Goal: Information Seeking & Learning: Learn about a topic

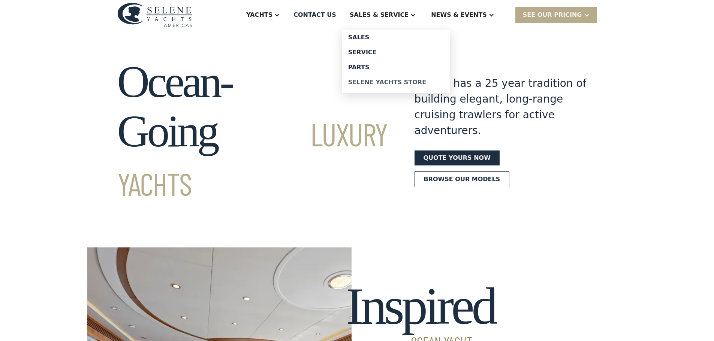
click at [396, 79] on div "Selene Yachts Store" at bounding box center [396, 82] width 96 height 6
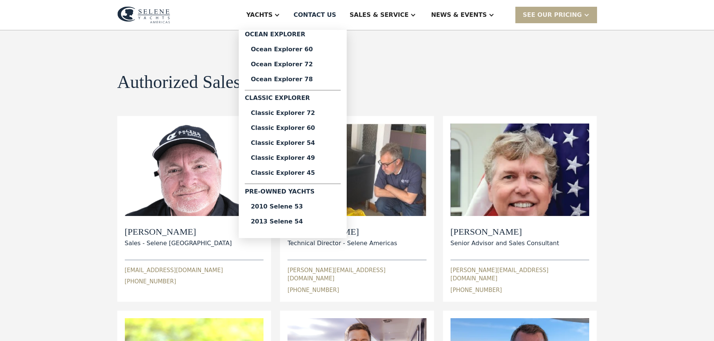
click at [272, 17] on div "Yachts" at bounding box center [259, 14] width 26 height 9
click at [328, 193] on div "Pre-Owned Yachts" at bounding box center [293, 193] width 96 height 12
click at [330, 220] on div "2013 Selene 54" at bounding box center [293, 222] width 84 height 6
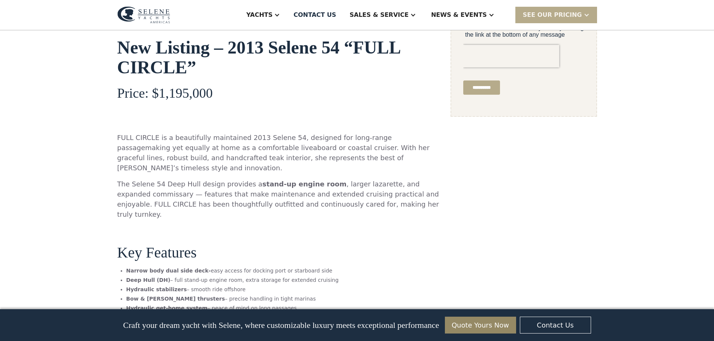
scroll to position [450, 0]
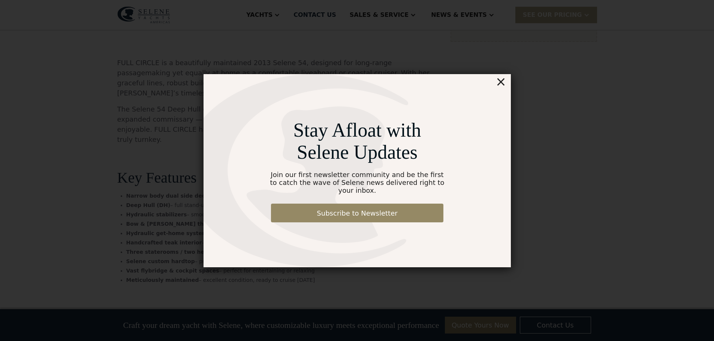
drag, startPoint x: 500, startPoint y: 85, endPoint x: 483, endPoint y: 84, distance: 17.7
click at [499, 85] on div "×" at bounding box center [500, 81] width 11 height 15
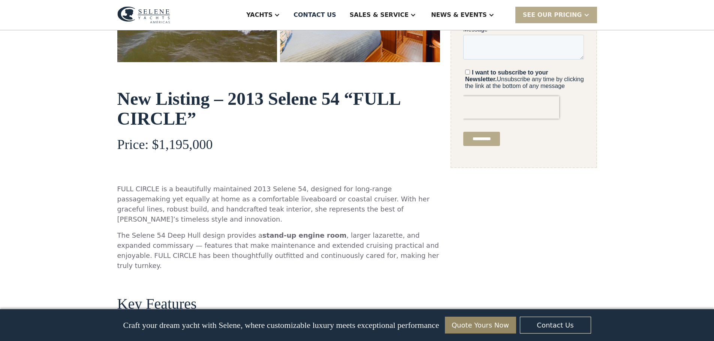
scroll to position [263, 0]
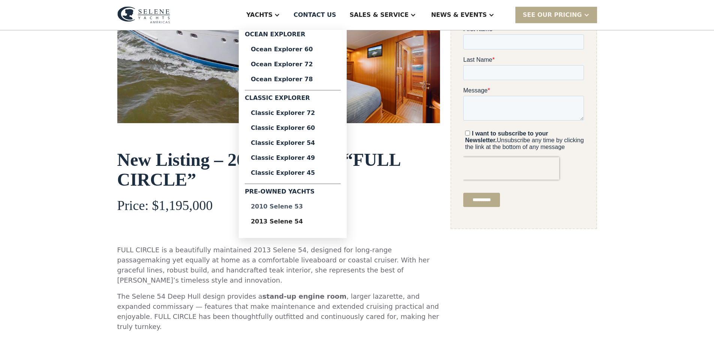
click at [316, 206] on div "2010 Selene 53" at bounding box center [293, 207] width 84 height 6
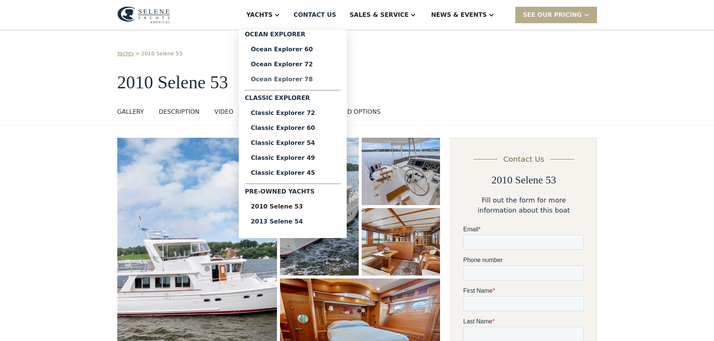
click at [326, 76] on div "Ocean Explorer 78" at bounding box center [293, 79] width 84 height 6
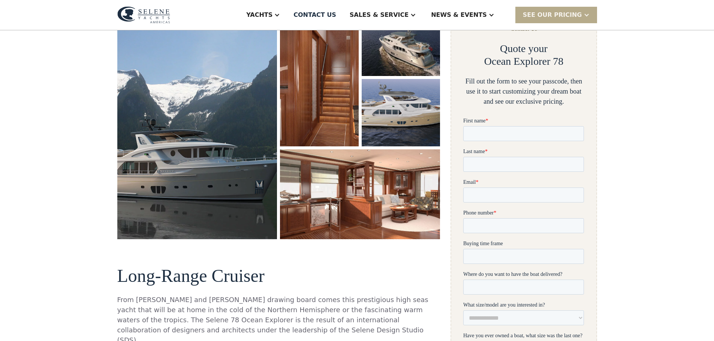
scroll to position [112, 0]
